Goal: Find specific page/section: Find specific page/section

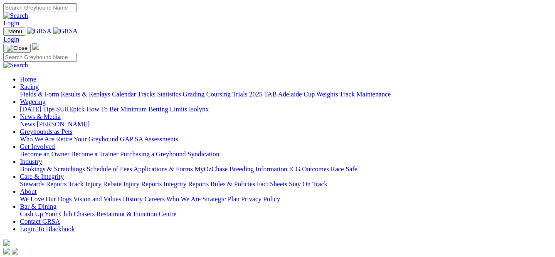
click at [31, 91] on link "Fields & Form" at bounding box center [39, 94] width 39 height 7
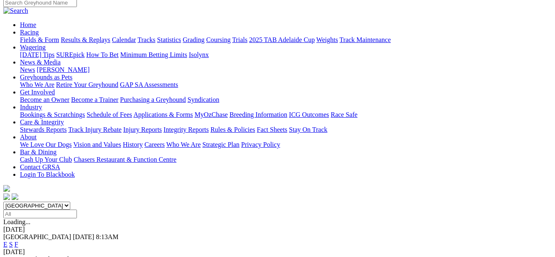
scroll to position [83, 0]
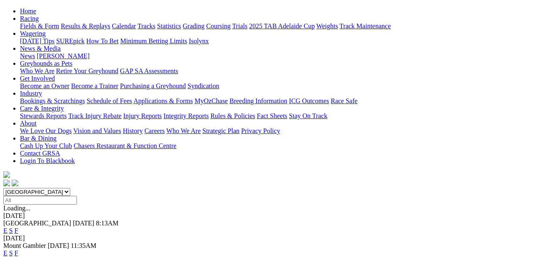
click at [18, 250] on link "F" at bounding box center [17, 253] width 4 height 7
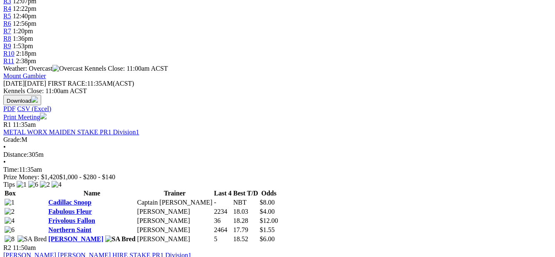
scroll to position [333, 0]
